Goal: Task Accomplishment & Management: Use online tool/utility

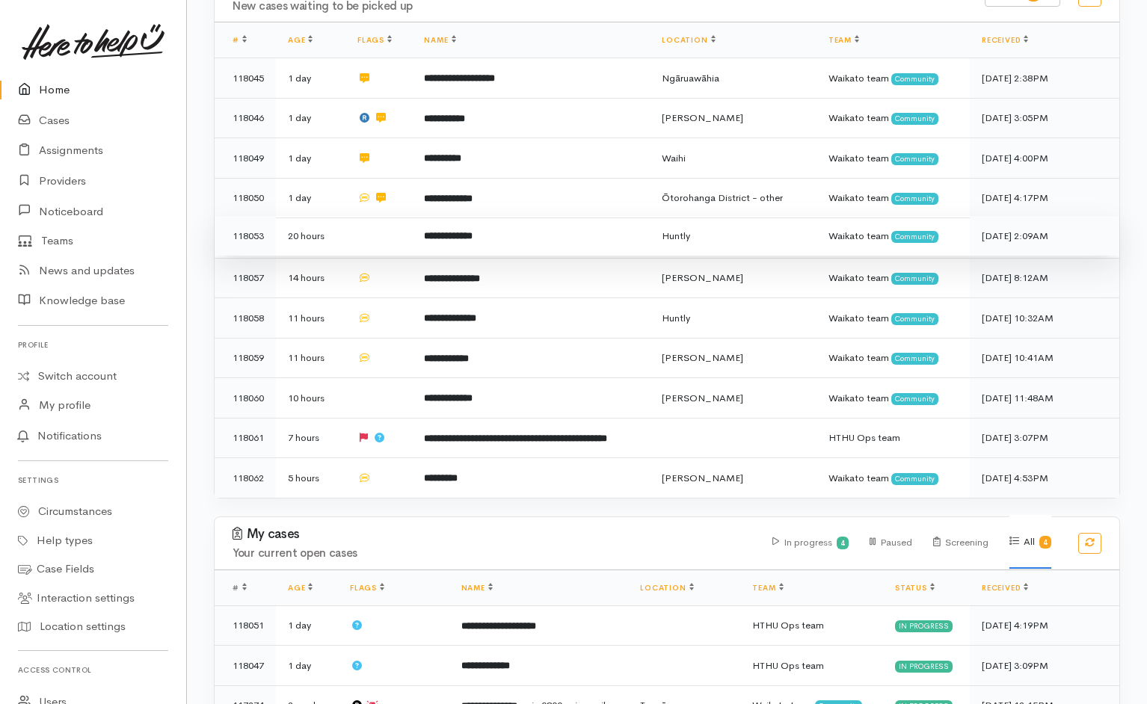
scroll to position [323, 0]
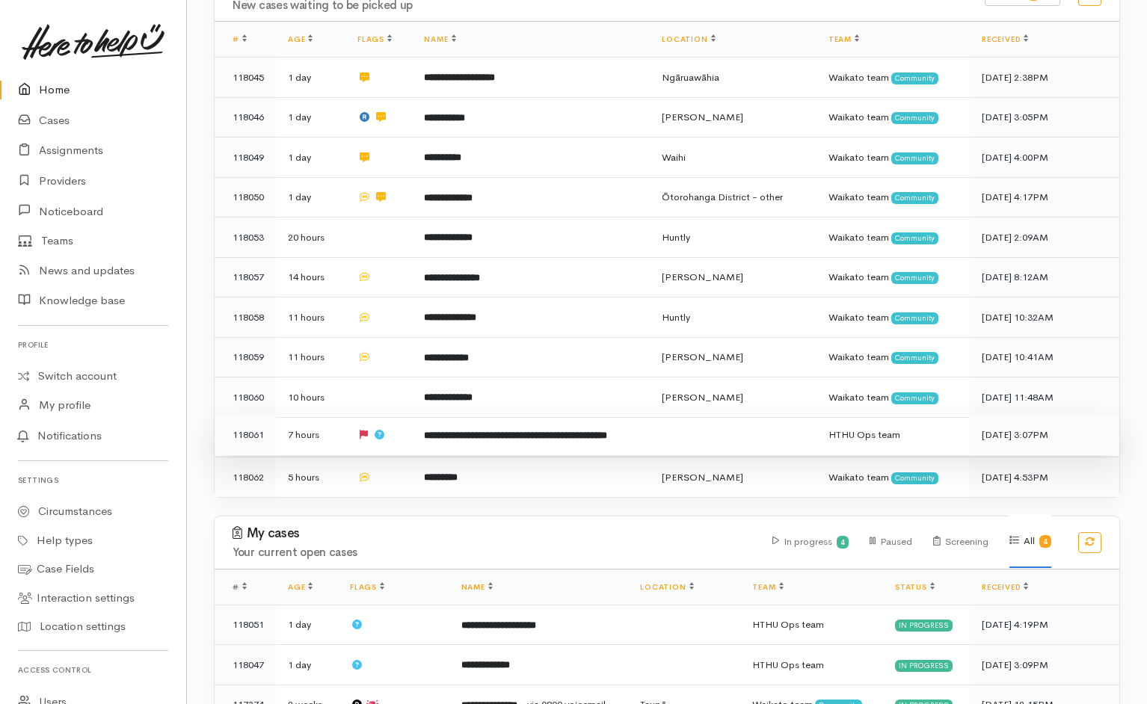
click at [650, 455] on td "**********" at bounding box center [531, 435] width 238 height 40
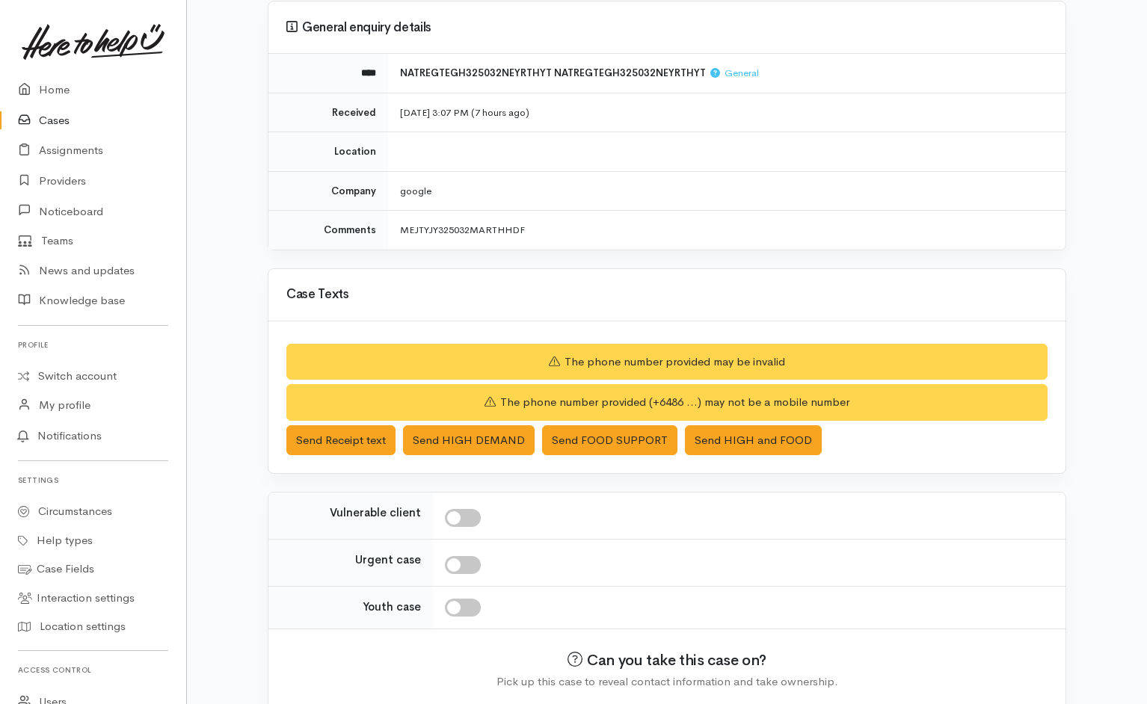
scroll to position [192, 0]
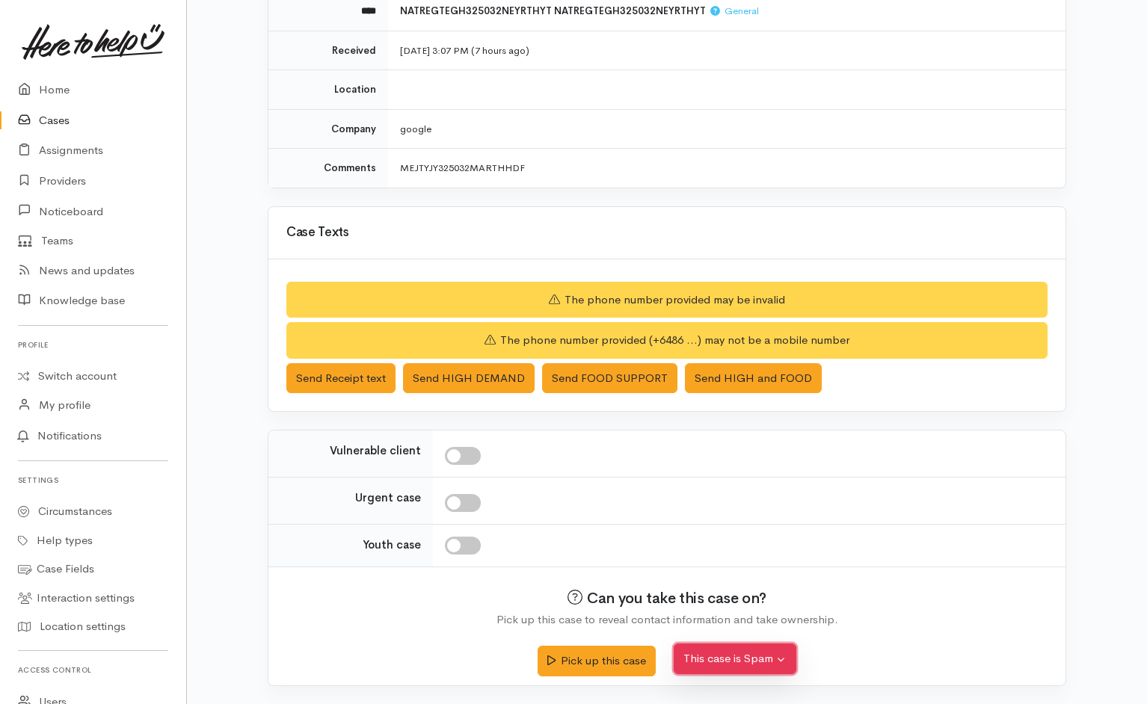
click at [711, 469] on button "This case is Spam" at bounding box center [735, 659] width 123 height 31
click at [741, 469] on button "Yes, cancel this case as spam" at bounding box center [774, 624] width 199 height 23
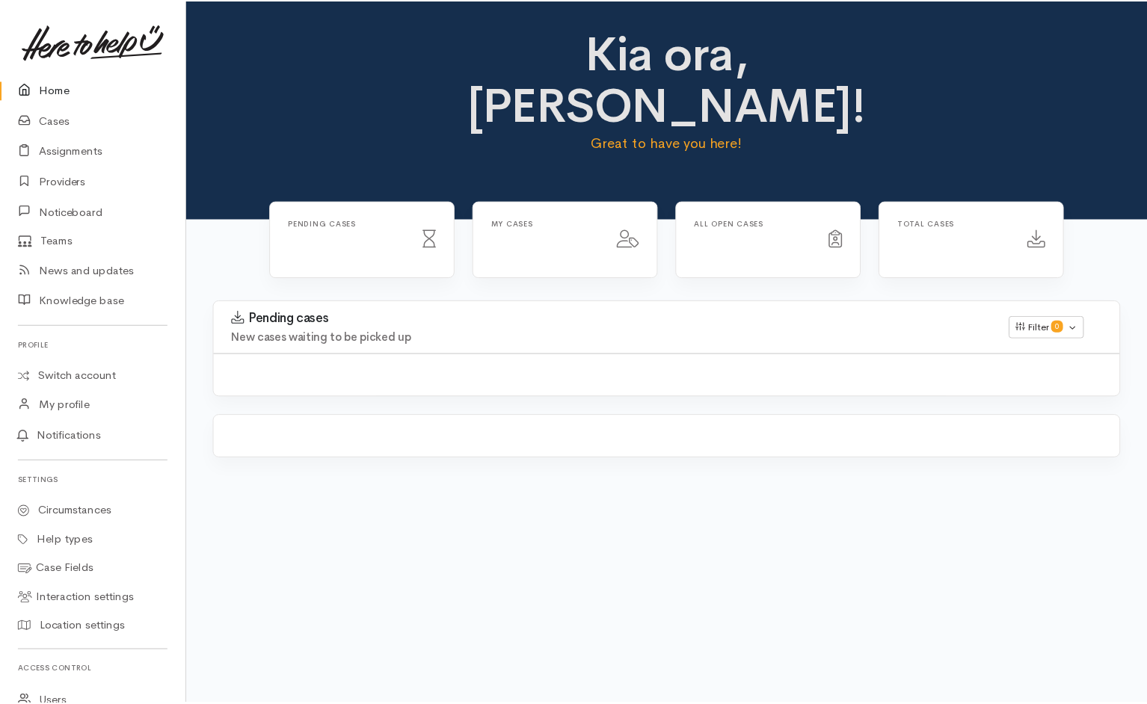
scroll to position [323, 0]
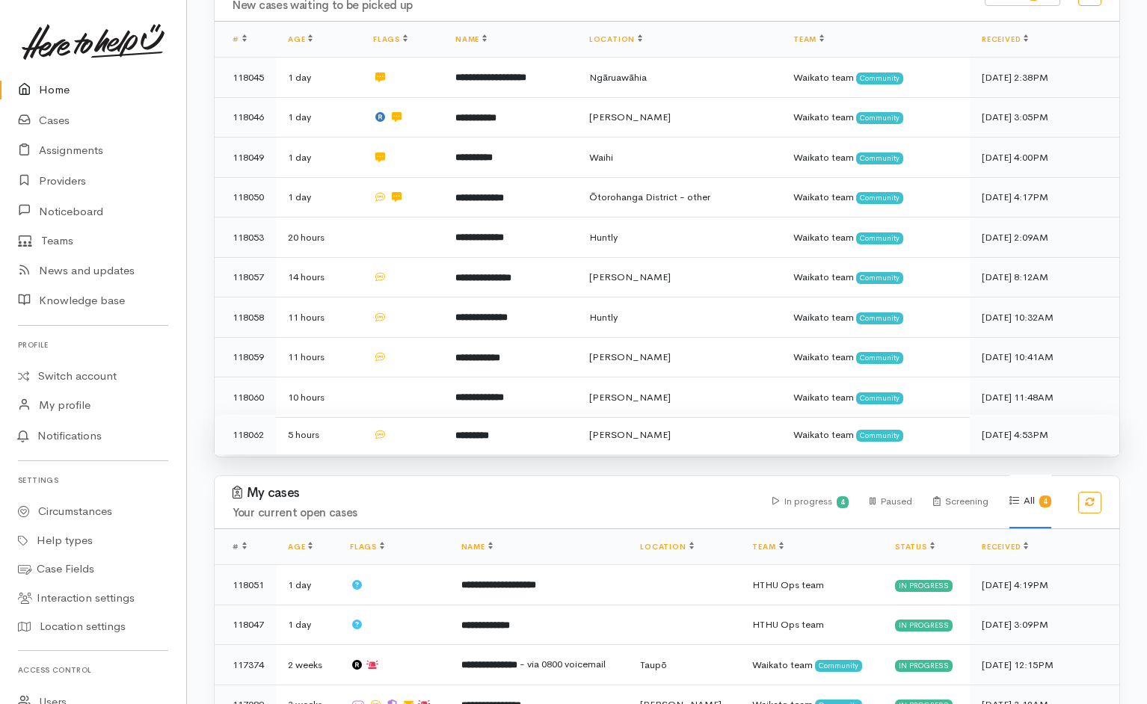
drag, startPoint x: 0, startPoint y: 0, endPoint x: 657, endPoint y: 371, distance: 754.7
click at [657, 415] on td "Hamilton" at bounding box center [679, 435] width 204 height 40
